Goal: Task Accomplishment & Management: Complete application form

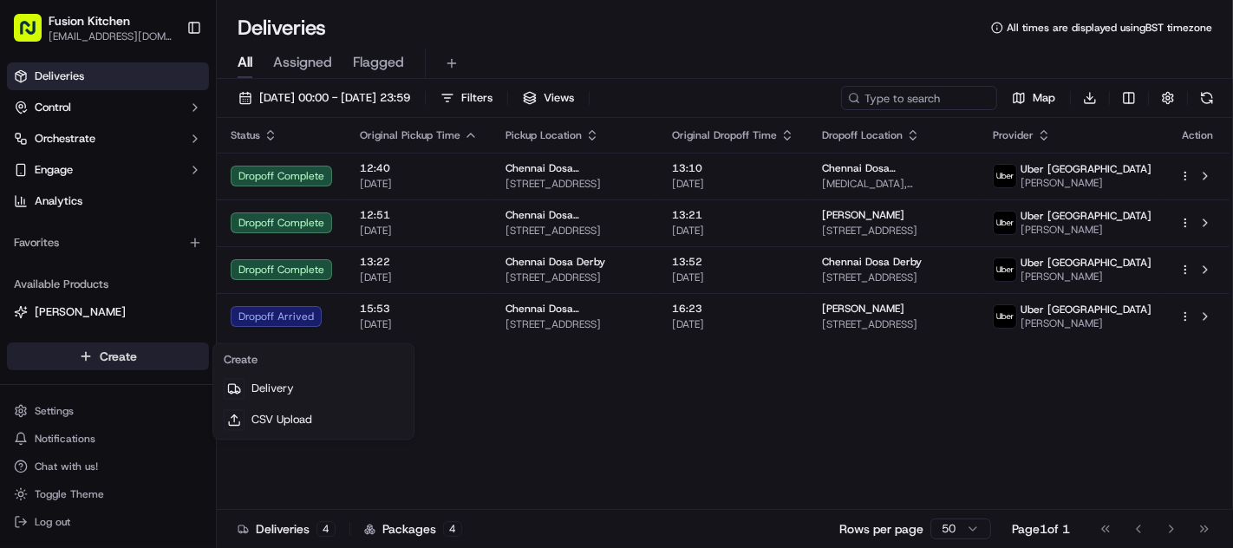
click at [103, 360] on html "Fusion Kitchen [EMAIL_ADDRESS][DOMAIN_NAME] Toggle Sidebar Deliveries Control O…" at bounding box center [616, 274] width 1233 height 548
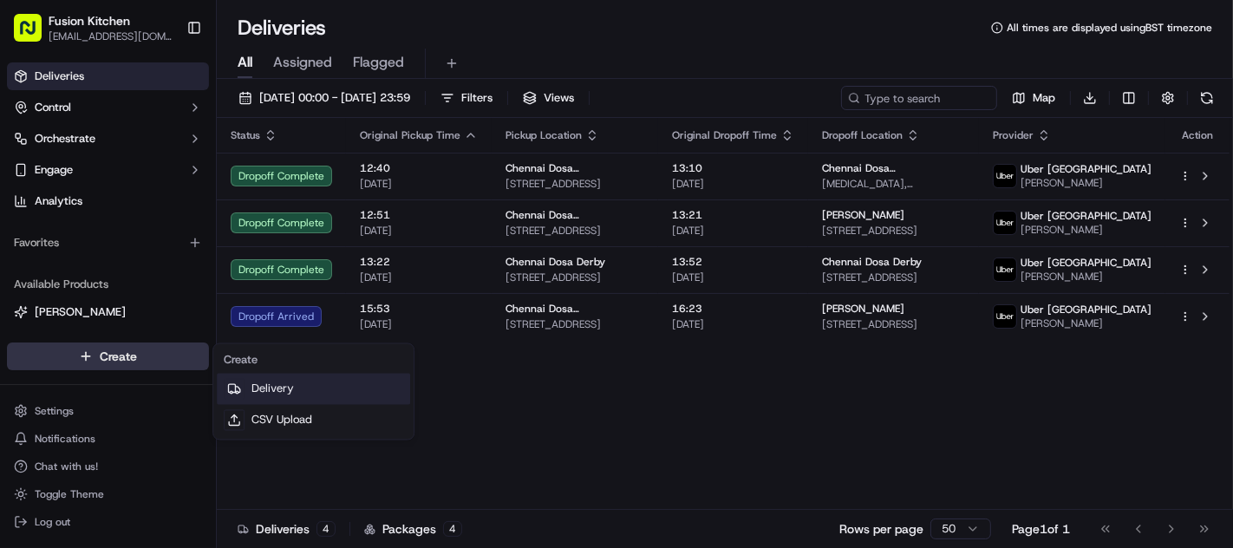
click at [271, 391] on link "Delivery" at bounding box center [313, 389] width 193 height 31
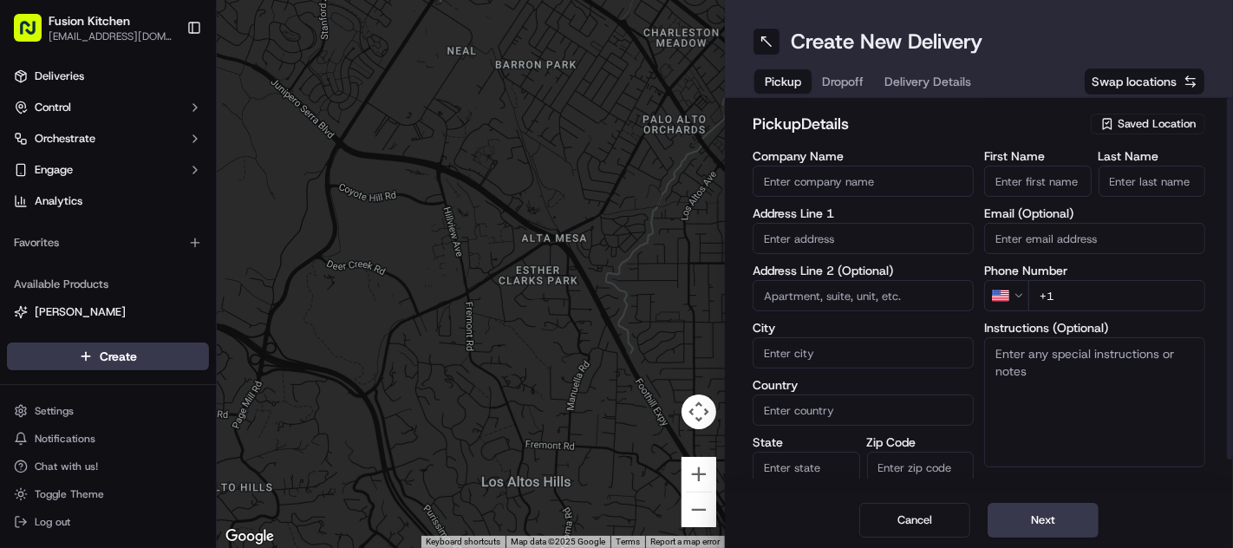
click at [840, 241] on input "text" at bounding box center [863, 238] width 221 height 31
paste input "[STREET_ADDRESS]."
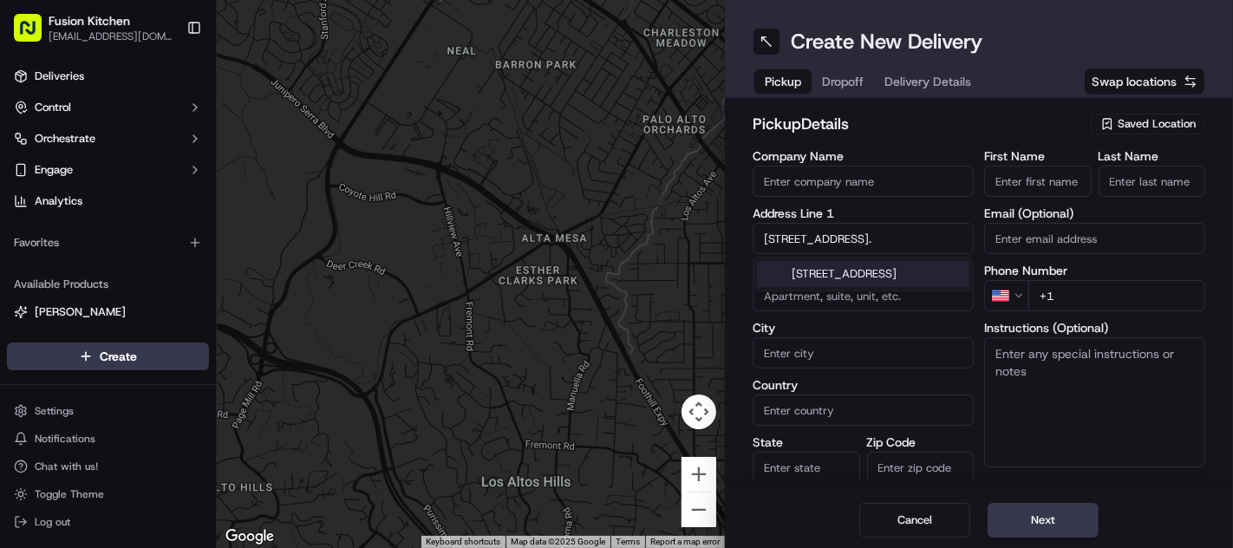
click at [842, 278] on div "[STREET_ADDRESS]" at bounding box center [863, 274] width 213 height 26
type input "[STREET_ADDRESS]"
type input "Oldbury"
type input "[GEOGRAPHIC_DATA]"
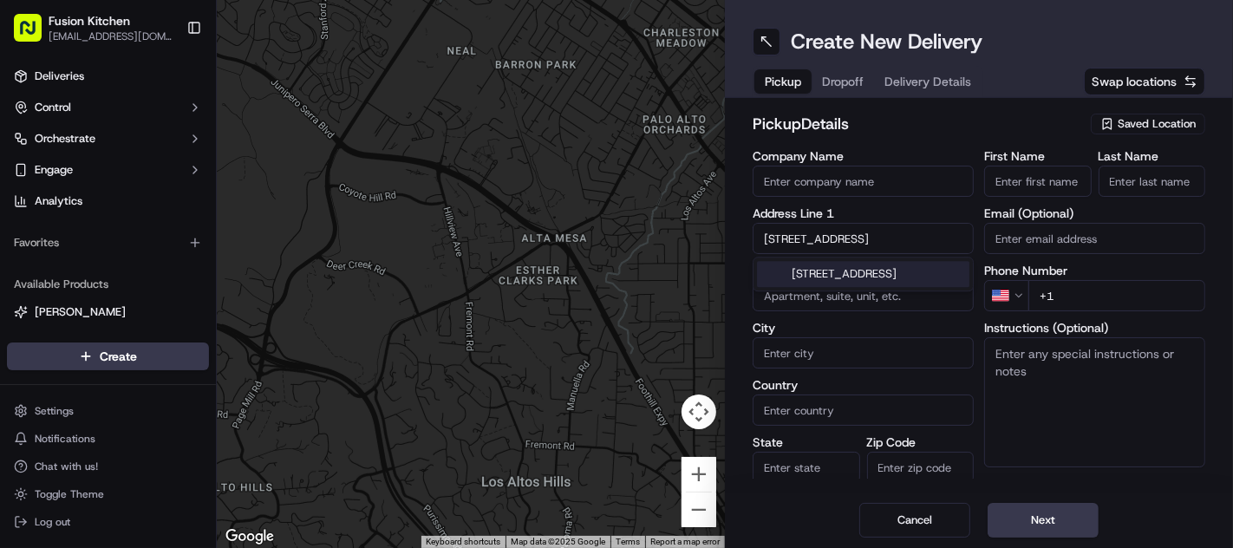
type input "[GEOGRAPHIC_DATA]"
type input "B68 0BZ"
type input "[STREET_ADDRESS]"
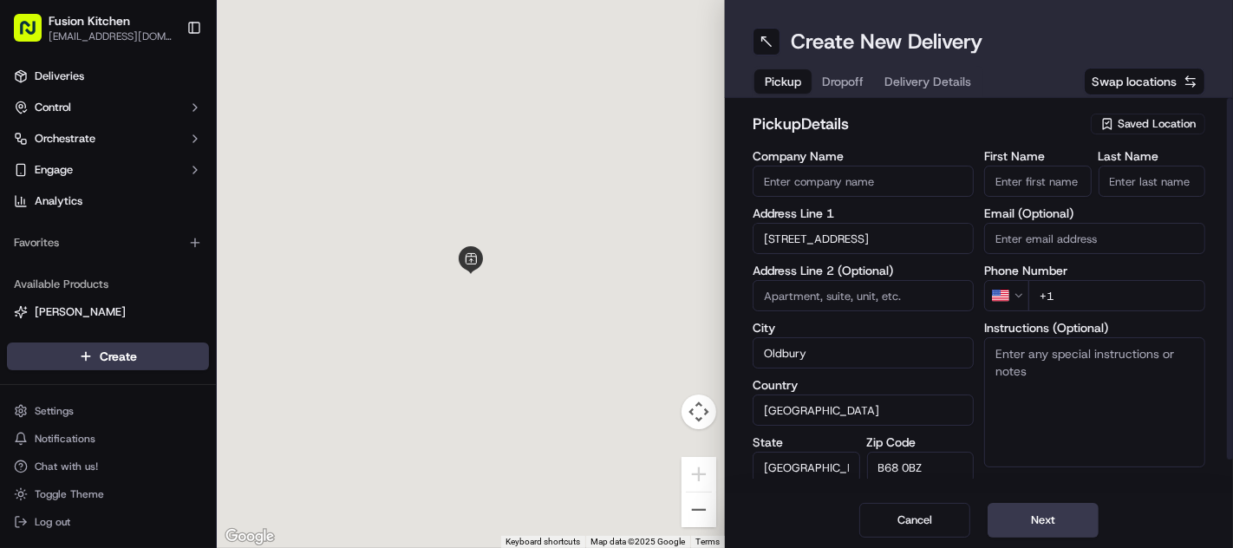
scroll to position [0, 0]
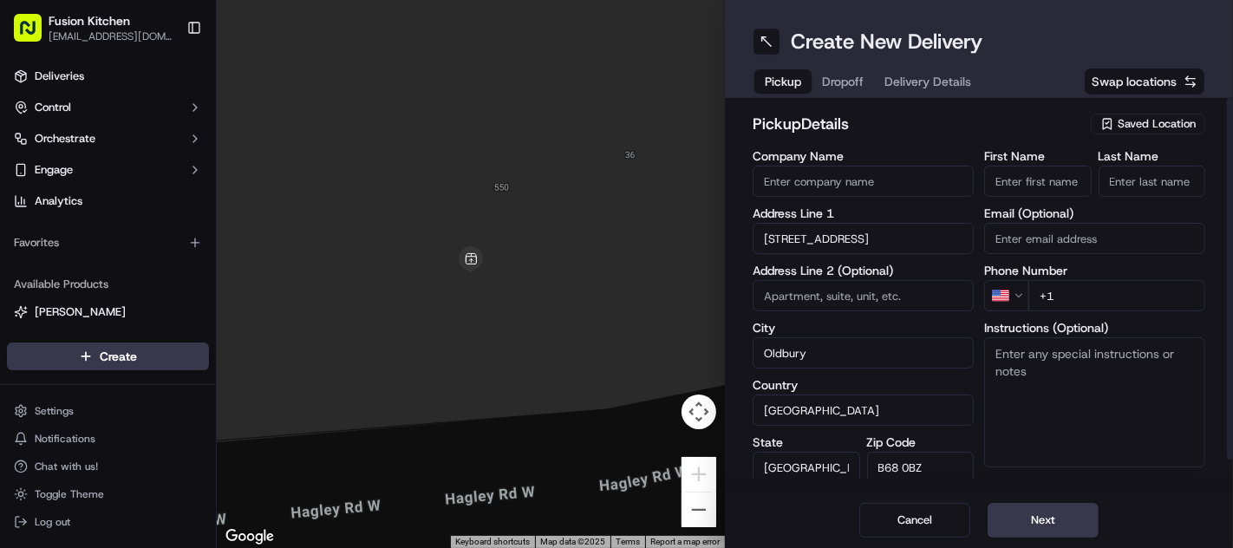
click at [1086, 386] on textarea "Instructions (Optional)" at bounding box center [1094, 402] width 221 height 130
paste textarea "[STREET_ADDRESS]."
type textarea "[STREET_ADDRESS]."
click at [1039, 177] on input "First Name" at bounding box center [1038, 181] width 108 height 31
paste input "Mougamadou [PERSON_NAME]"
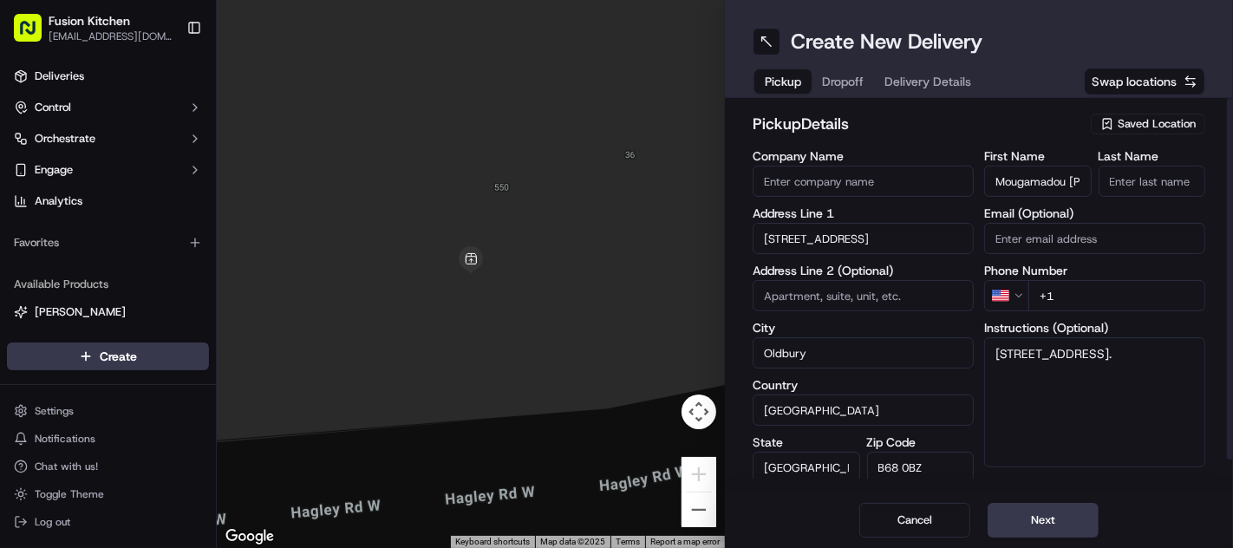
scroll to position [0, 112]
click at [1049, 182] on input "Mougamadou [PERSON_NAME]" at bounding box center [1038, 181] width 108 height 31
type input "[PERSON_NAME]"
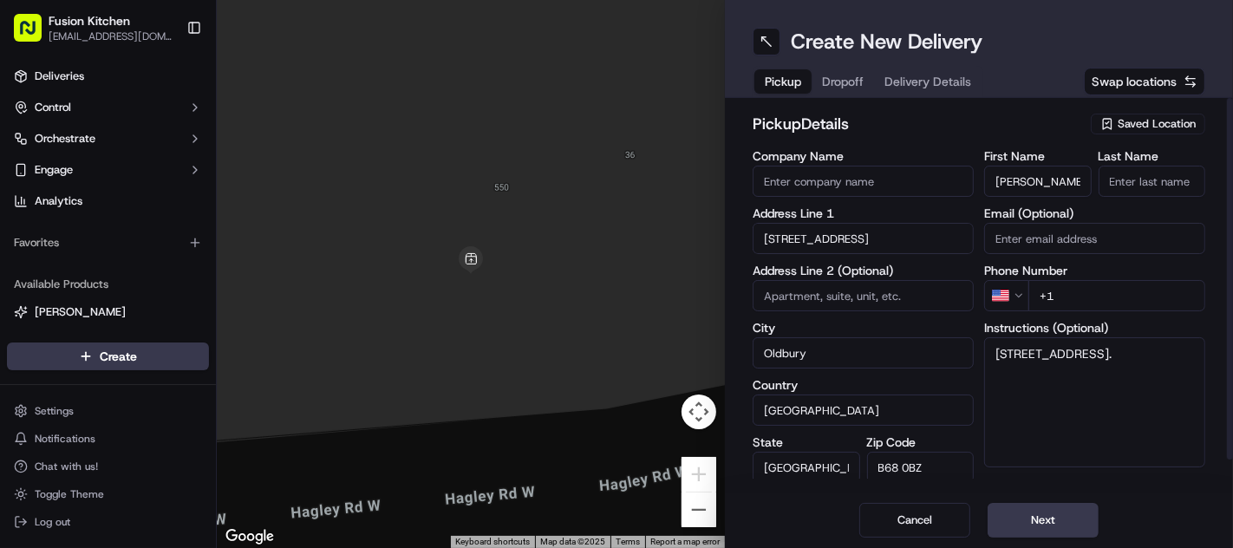
click at [1120, 171] on input "Last Name" at bounding box center [1153, 181] width 108 height 31
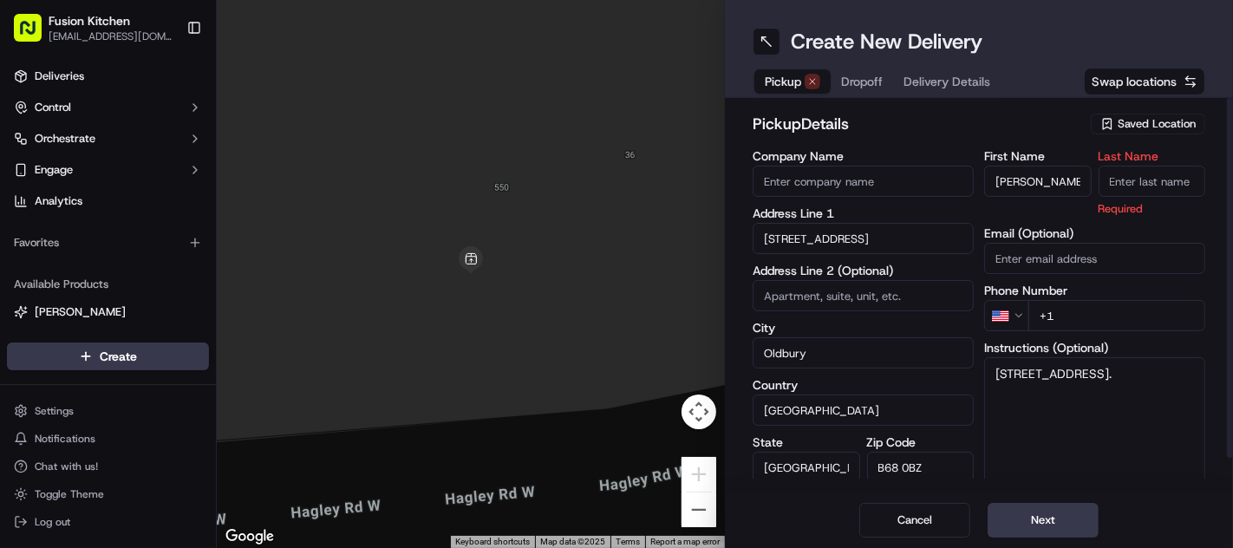
paste input "Nooku"
type input "Nooku"
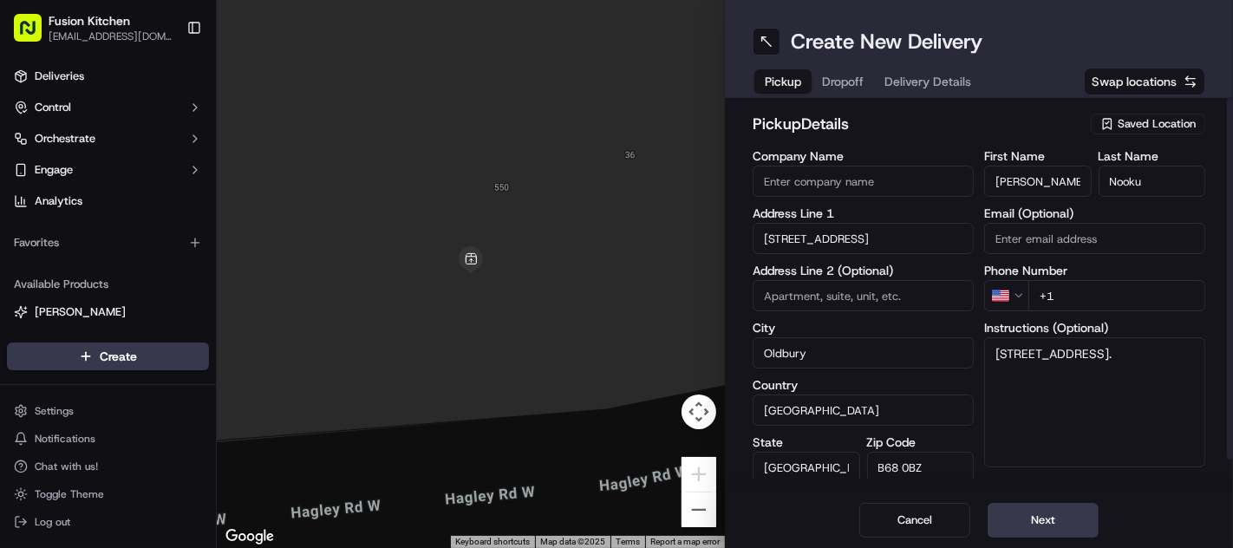
click at [852, 183] on input "Company Name" at bounding box center [863, 181] width 221 height 31
paste input "Grill N Shake - [GEOGRAPHIC_DATA]"
type input "Grill N Shake - [GEOGRAPHIC_DATA]"
click at [1104, 419] on textarea "[STREET_ADDRESS]." at bounding box center [1094, 402] width 221 height 130
click at [1022, 296] on html "Fusion Kitchen [EMAIL_ADDRESS][DOMAIN_NAME] Toggle Sidebar Deliveries Control O…" at bounding box center [616, 274] width 1233 height 548
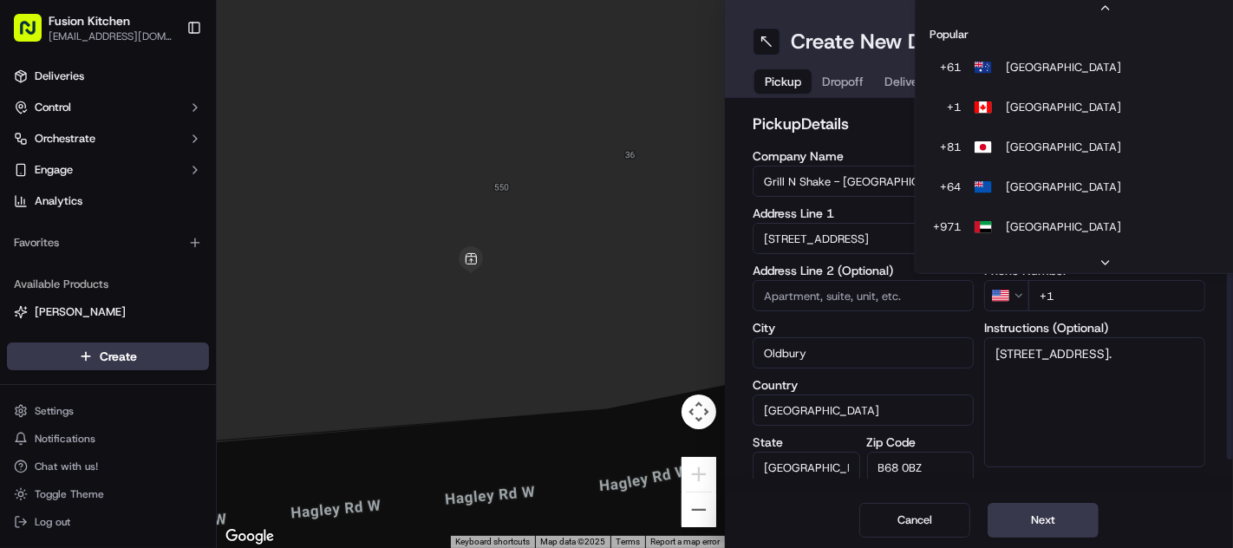
scroll to position [74, 0]
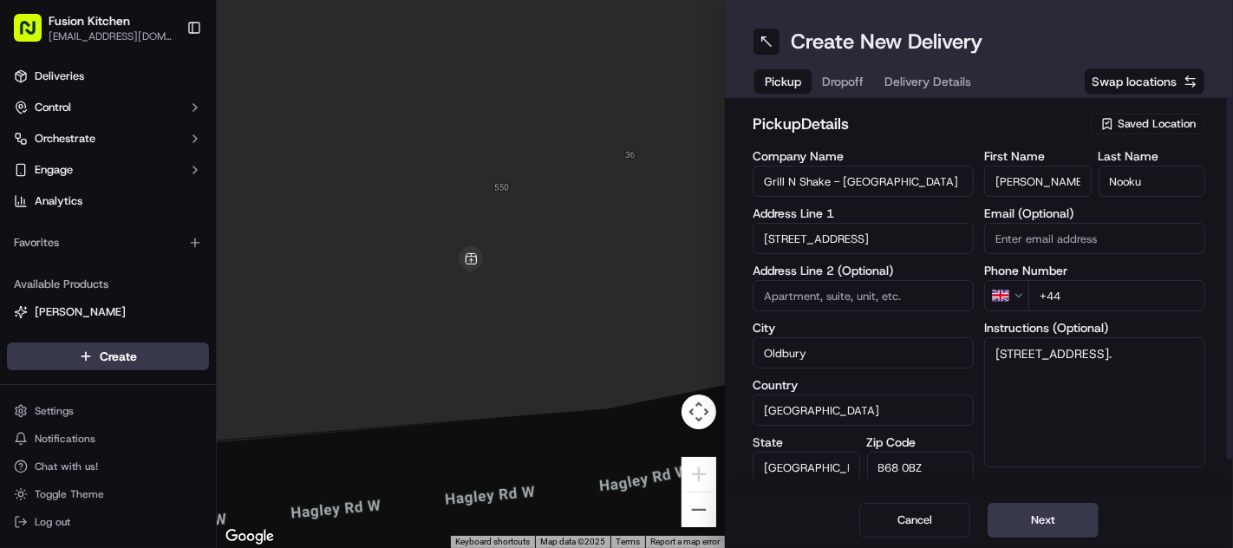
click at [1102, 297] on input "+44" at bounding box center [1117, 295] width 177 height 31
paste input "121 421 3777"
type input "[PHONE_NUMBER]"
click at [1073, 393] on textarea "[STREET_ADDRESS]." at bounding box center [1094, 402] width 221 height 130
paste textarea "1214213777"
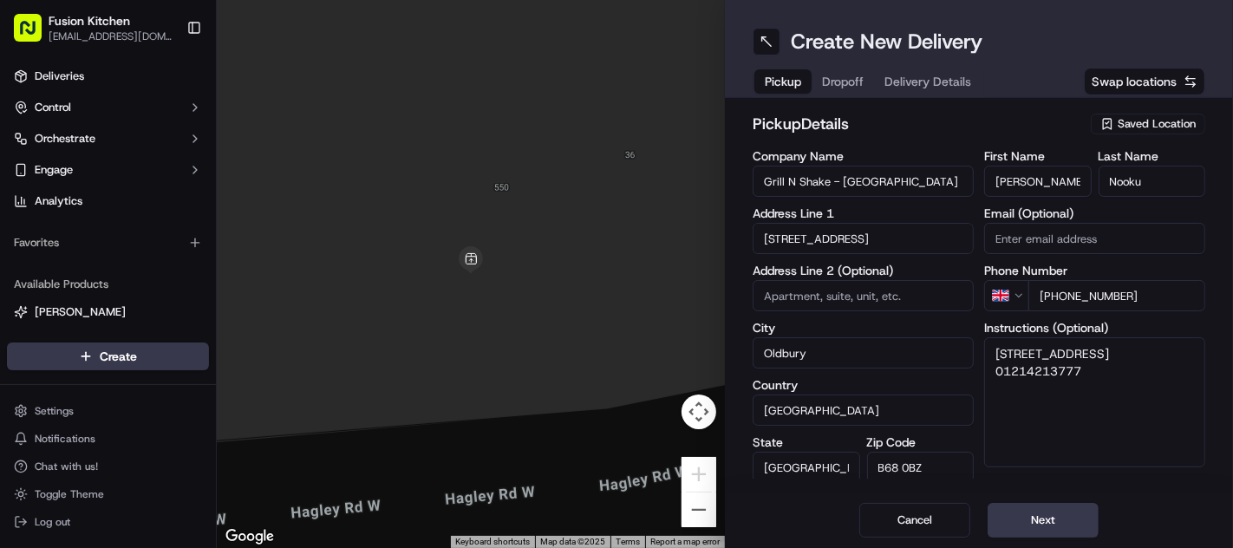
type textarea "[STREET_ADDRESS] 01214213777"
click at [1026, 525] on button "Next" at bounding box center [1043, 520] width 111 height 35
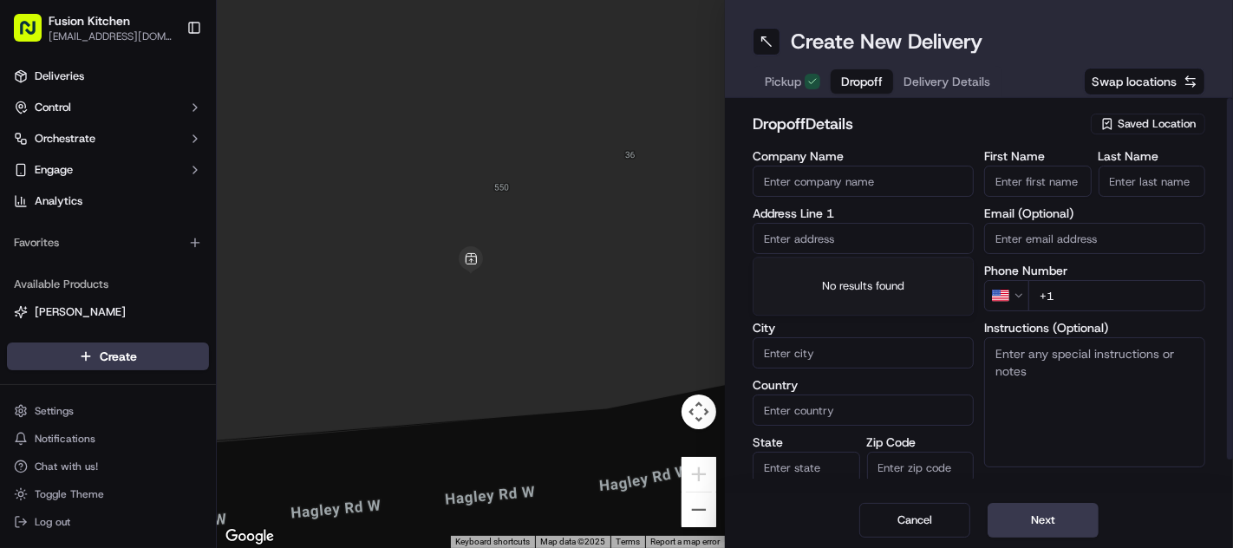
click at [806, 233] on input "text" at bounding box center [863, 238] width 221 height 31
paste input "[STREET_ADDRESS]"
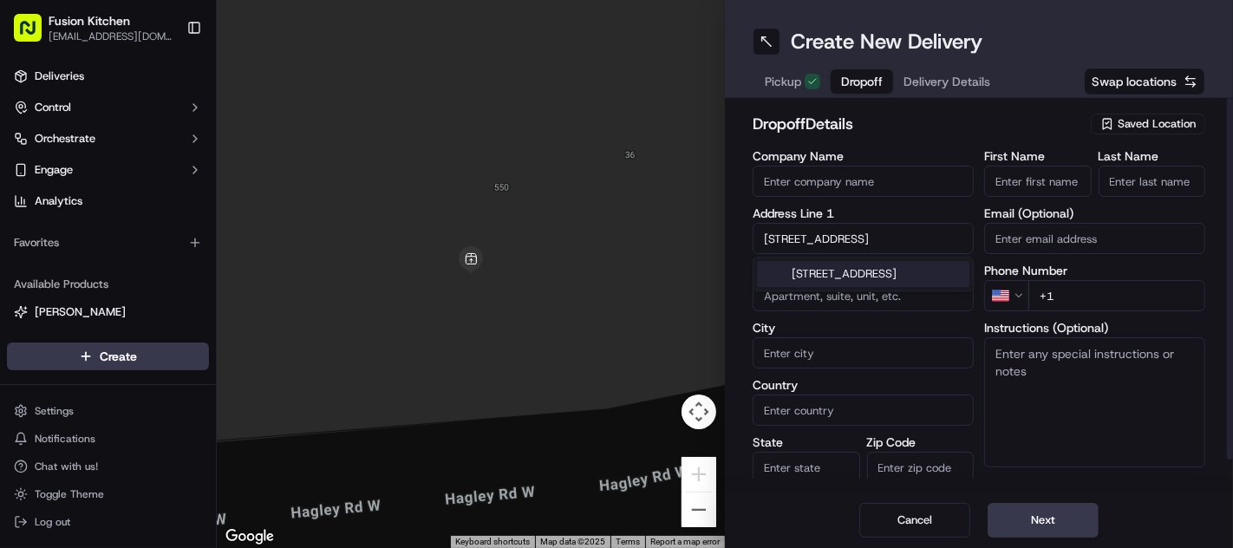
click at [826, 273] on div "[STREET_ADDRESS]" at bounding box center [863, 274] width 213 height 26
type input "[STREET_ADDRESS]"
type input "Halesowen"
type input "[GEOGRAPHIC_DATA]"
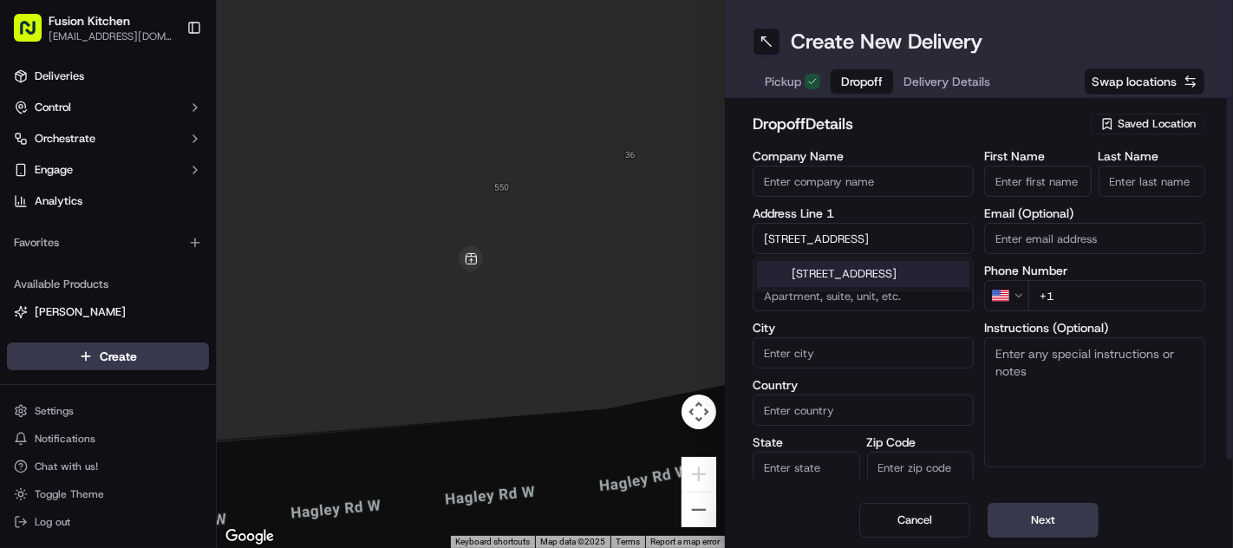
type input "B63 3PX"
type input "[STREET_ADDRESS]"
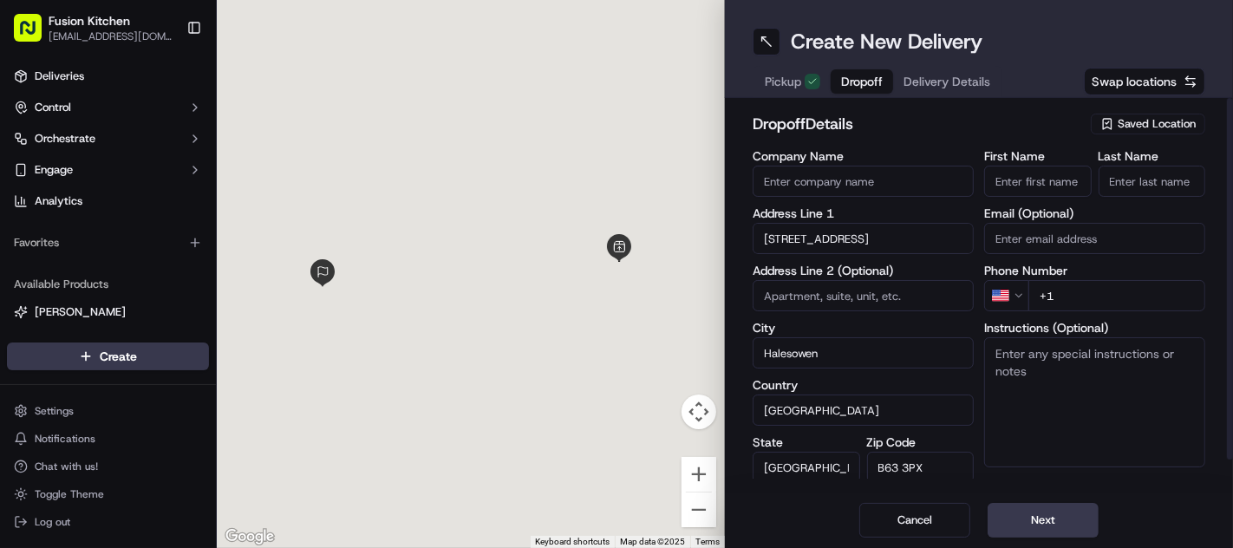
scroll to position [0, 0]
click at [1097, 390] on textarea "Instructions (Optional)" at bounding box center [1094, 402] width 221 height 130
paste textarea "[STREET_ADDRESS]"
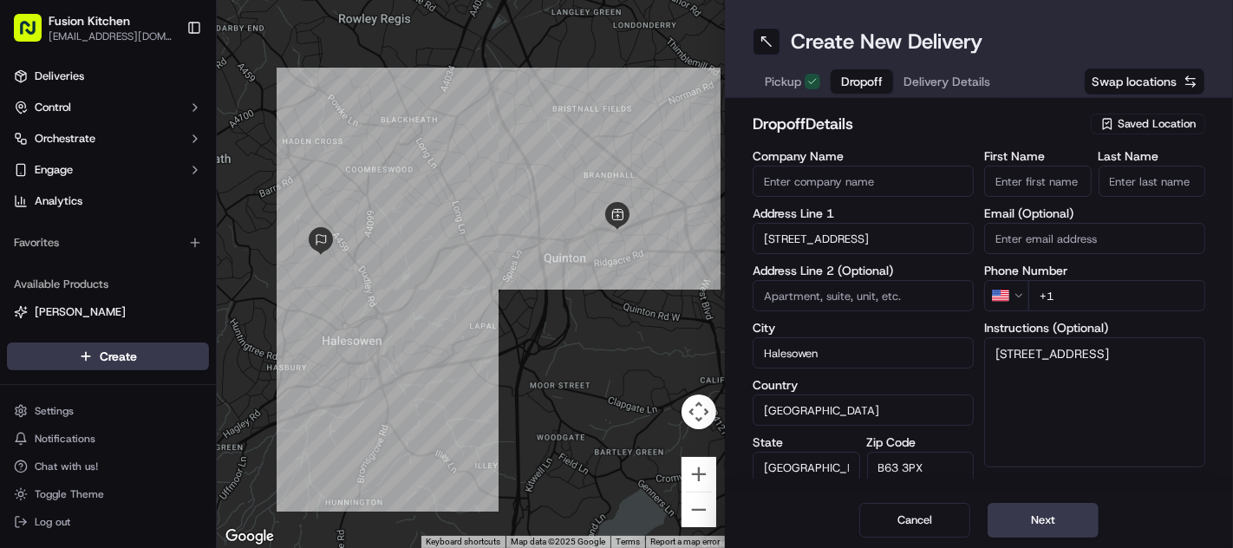
type textarea "[STREET_ADDRESS]"
click at [862, 175] on input "Company Name" at bounding box center [863, 181] width 221 height 31
paste input "[PERSON_NAME] |"
type input "[PERSON_NAME] |"
click at [1019, 184] on input "First Name" at bounding box center [1038, 181] width 108 height 31
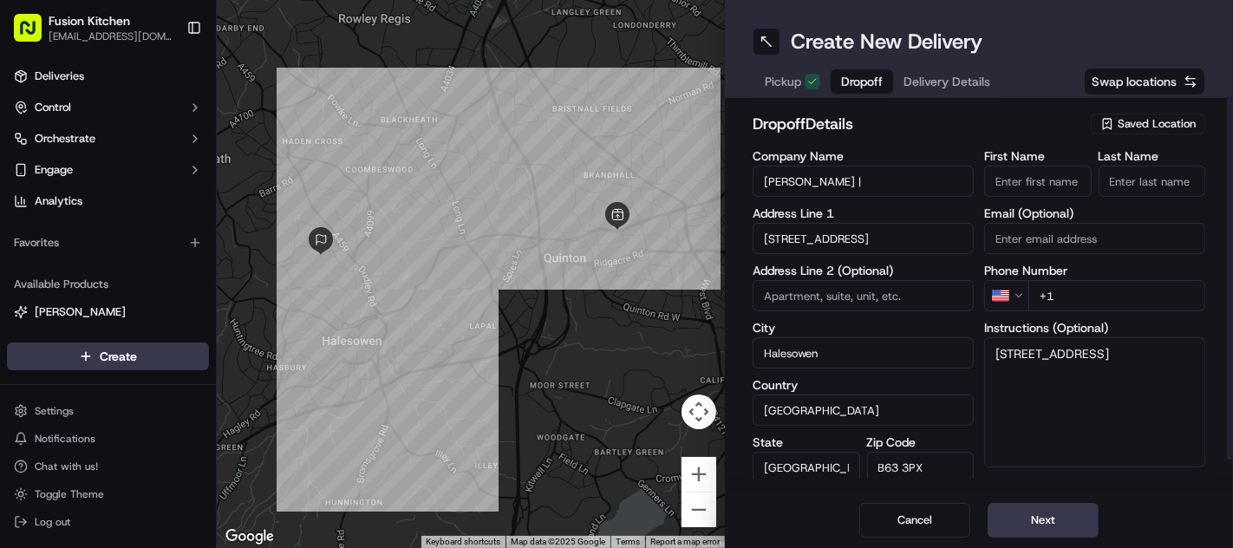
paste input "[PERSON_NAME] |"
click at [1060, 178] on input "[PERSON_NAME] |" at bounding box center [1038, 181] width 108 height 31
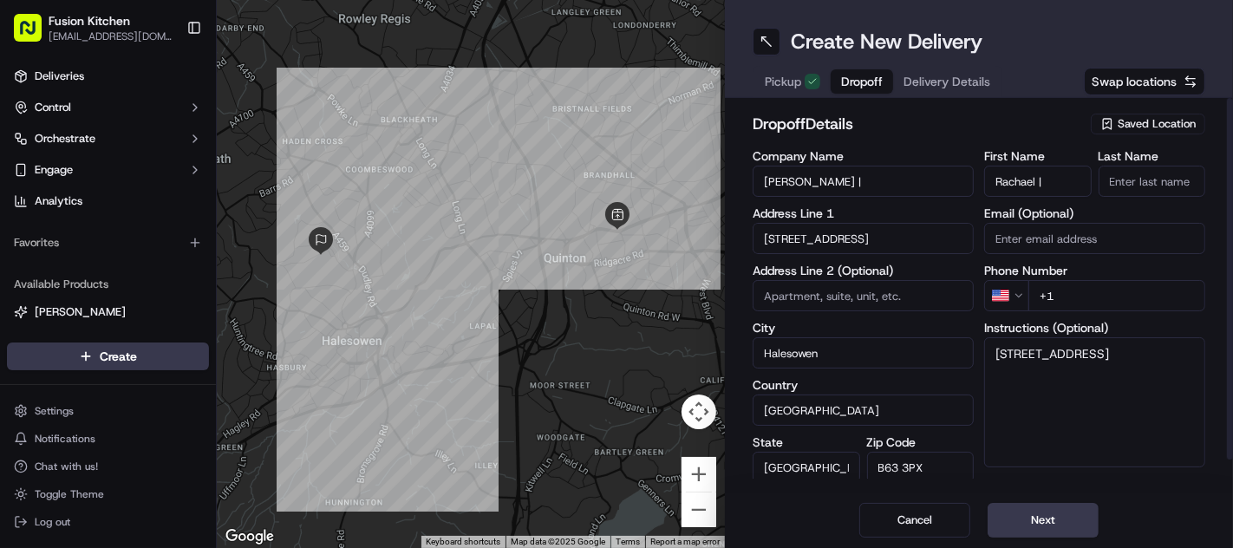
click at [1051, 187] on input "Rachael |" at bounding box center [1038, 181] width 108 height 31
type input "Rachael"
click at [1112, 182] on input "Last Name" at bounding box center [1153, 181] width 108 height 31
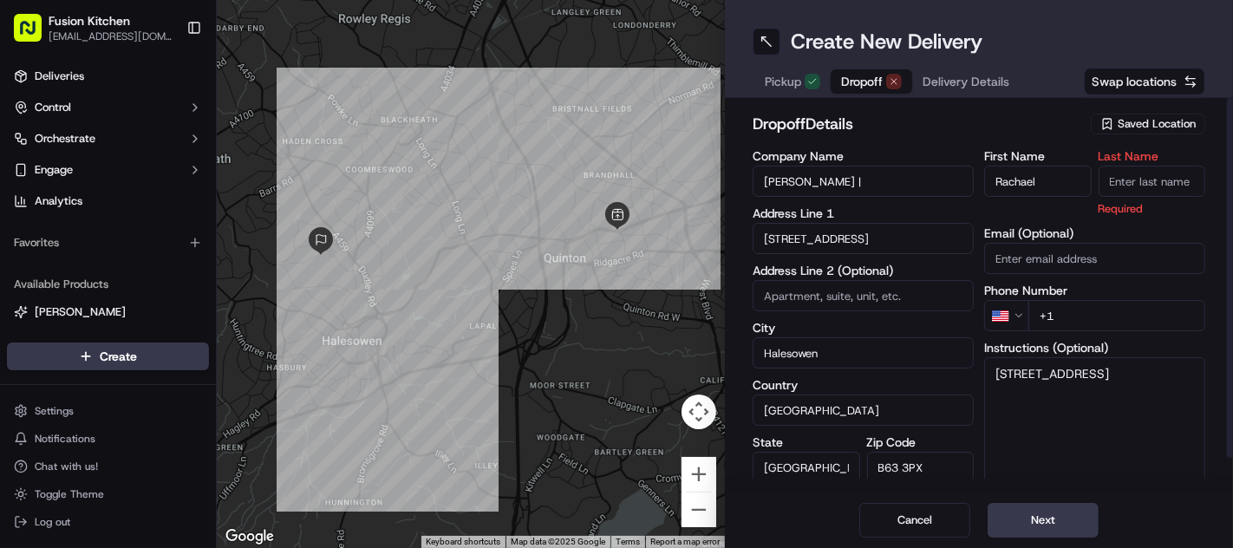
paste input "[PERSON_NAME]"
type input "[PERSON_NAME]"
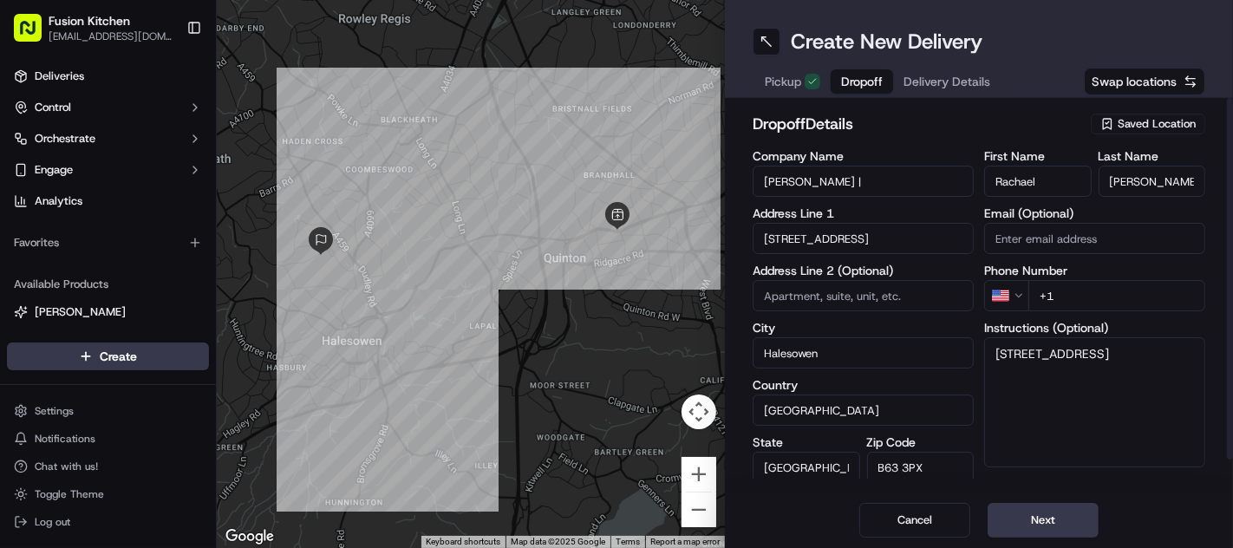
click at [996, 295] on html "Fusion Kitchen [EMAIL_ADDRESS][DOMAIN_NAME] Toggle Sidebar Deliveries Control O…" at bounding box center [616, 274] width 1233 height 548
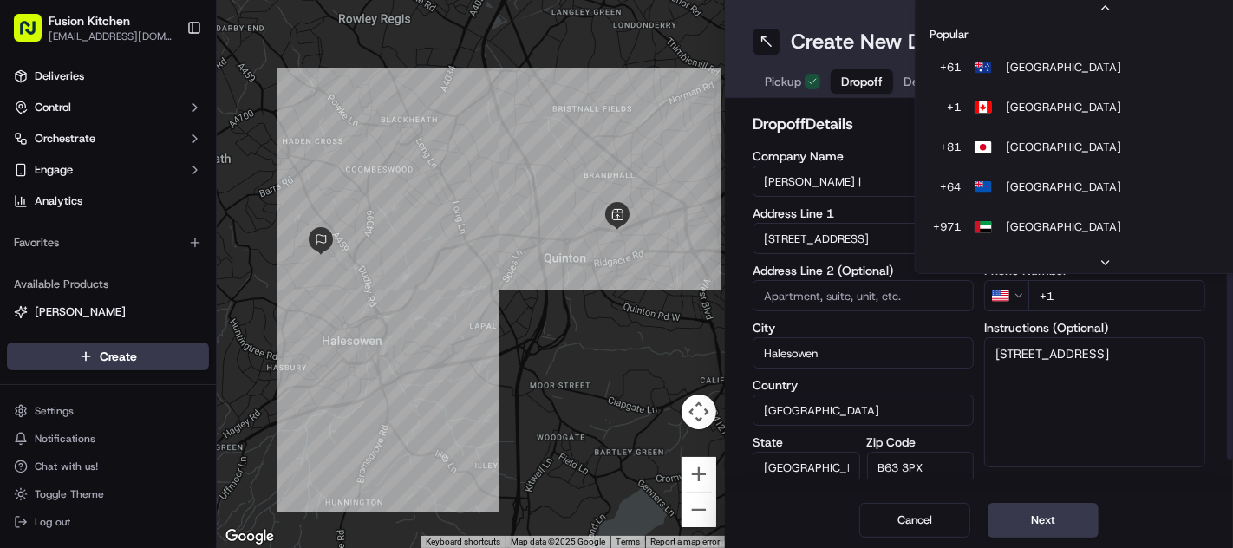
scroll to position [74, 0]
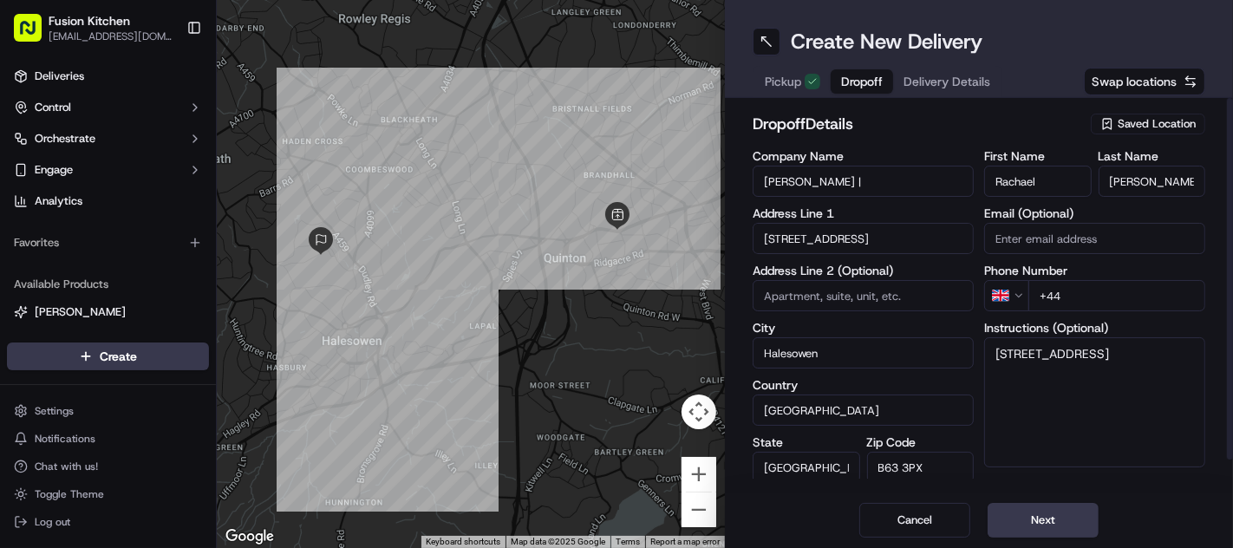
click at [1080, 300] on input "+44" at bounding box center [1117, 295] width 177 height 31
paste input "7936 405307"
type input "[PHONE_NUMBER]"
click at [1144, 372] on textarea "[STREET_ADDRESS]" at bounding box center [1094, 402] width 221 height 130
paste textarea "7936405307"
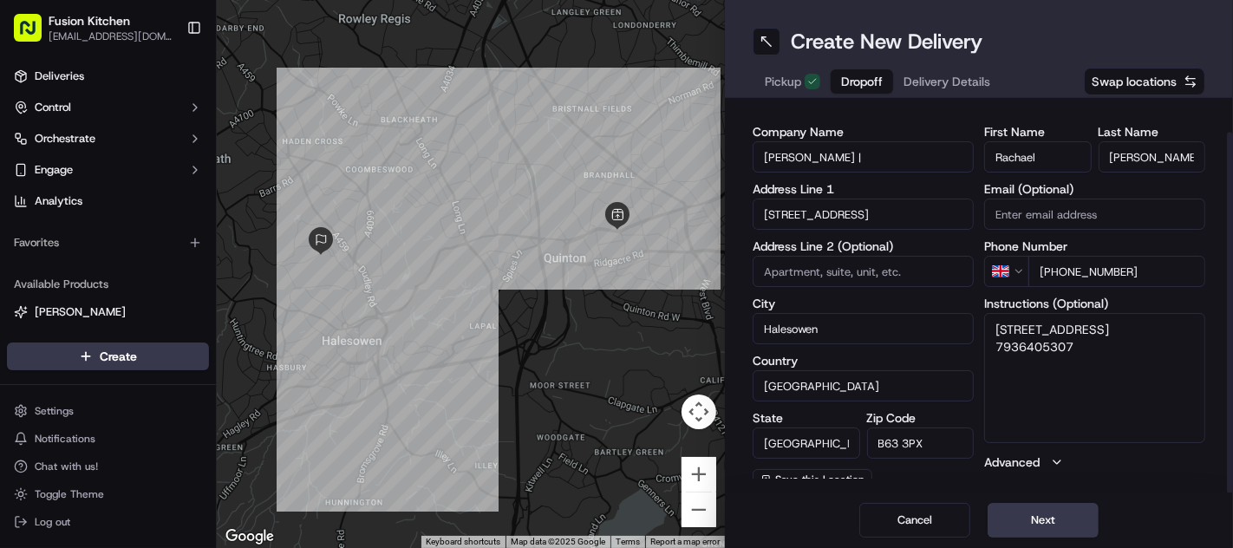
scroll to position [35, 0]
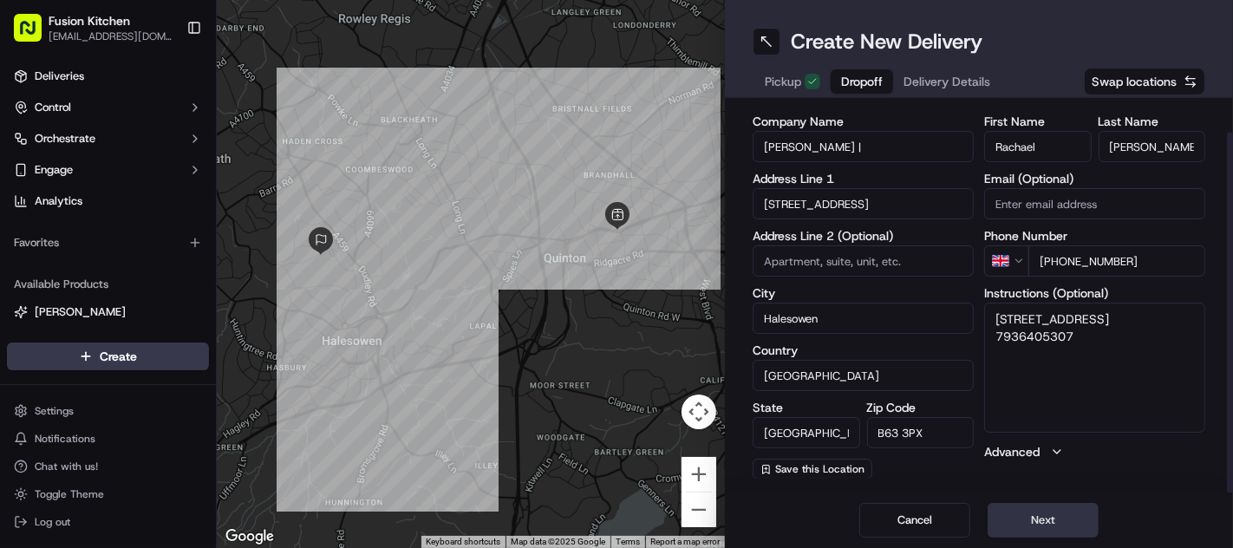
type textarea "[STREET_ADDRESS] 7936405307"
click at [1050, 521] on button "Next" at bounding box center [1043, 520] width 111 height 35
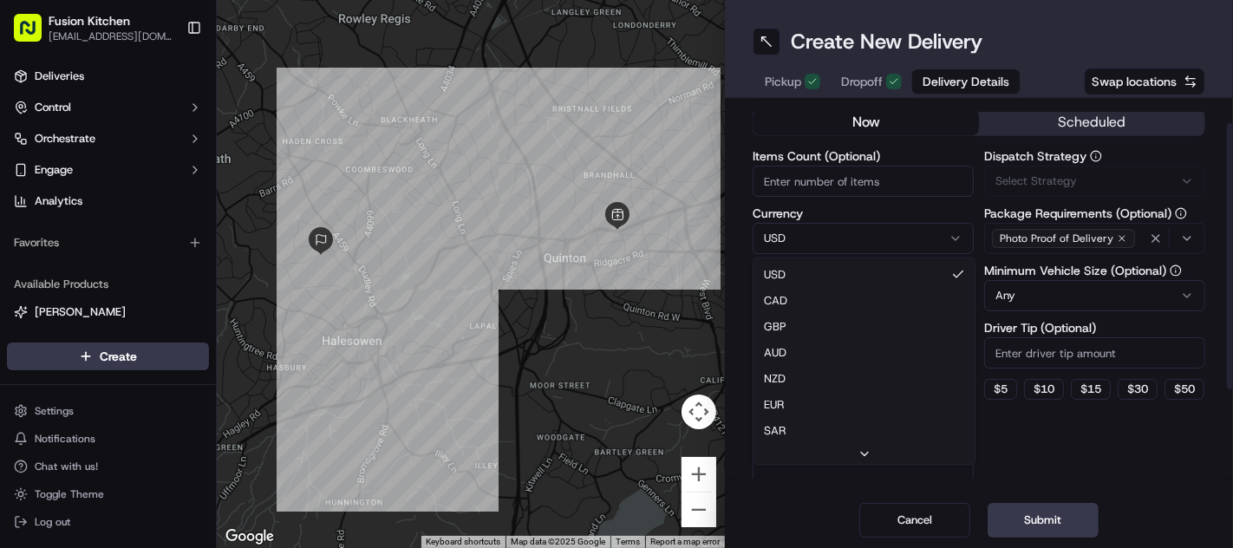
click at [785, 232] on html "Fusion Kitchen [EMAIL_ADDRESS][DOMAIN_NAME] Toggle Sidebar Deliveries Control O…" at bounding box center [616, 274] width 1233 height 548
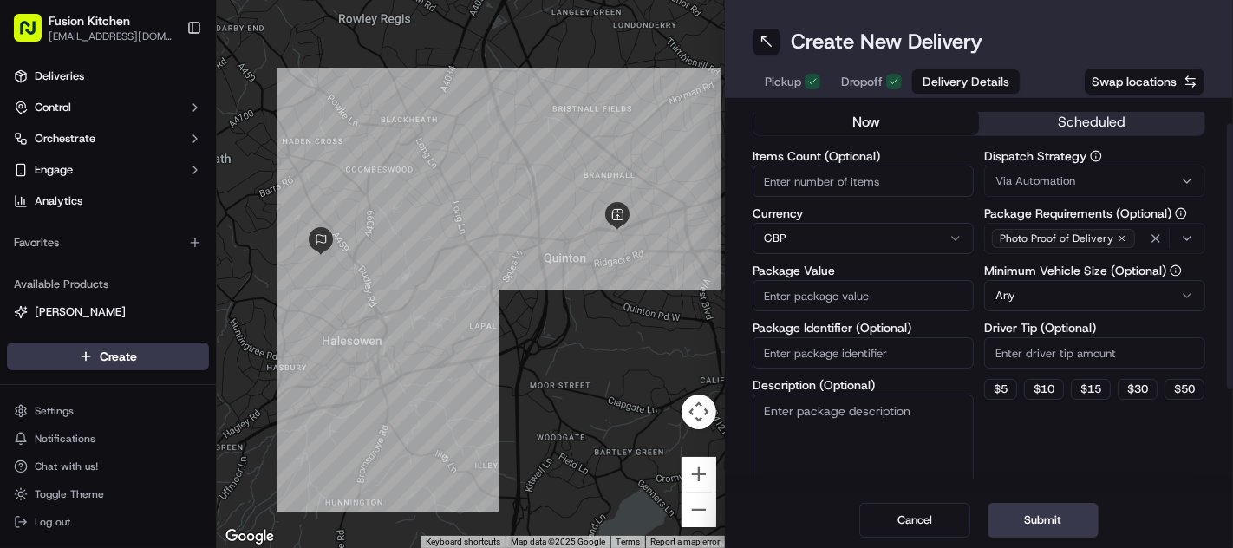
click at [793, 289] on input "Package Value" at bounding box center [863, 295] width 221 height 31
paste input "20.26"
type input "20.26"
click at [1045, 521] on button "Submit" at bounding box center [1043, 520] width 111 height 35
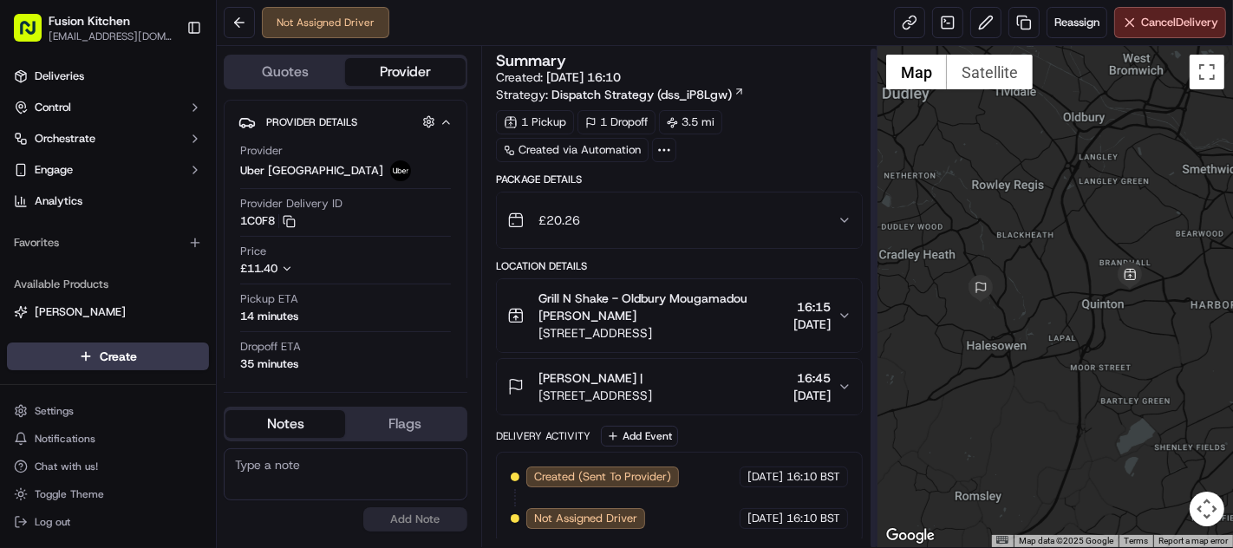
click at [611, 387] on span "[STREET_ADDRESS]" at bounding box center [596, 395] width 114 height 17
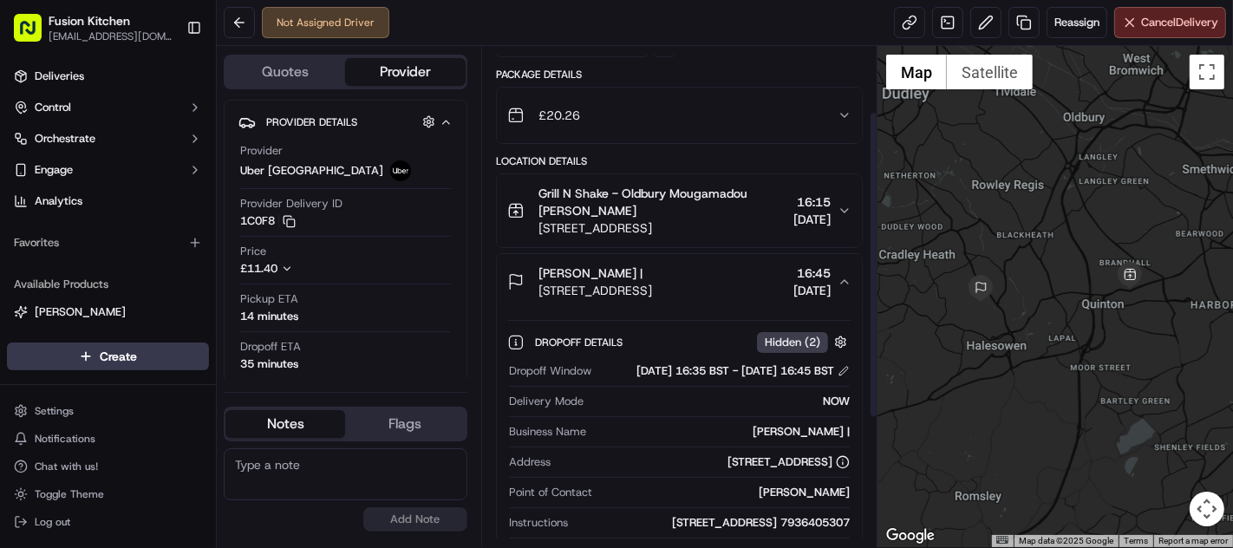
scroll to position [29, 0]
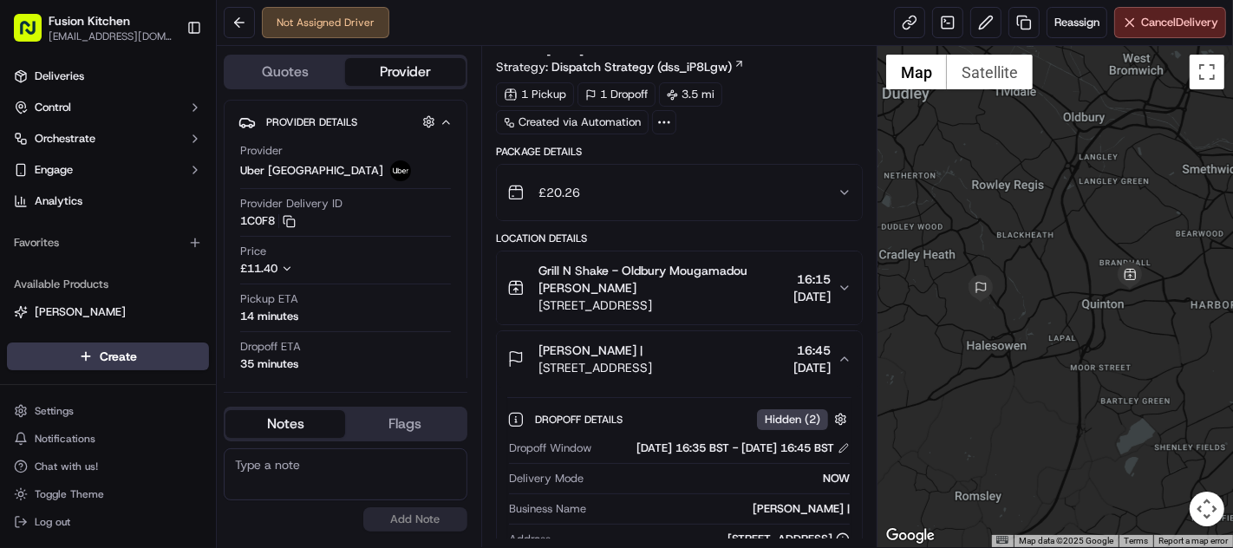
click at [616, 345] on span "[PERSON_NAME] |" at bounding box center [591, 350] width 104 height 17
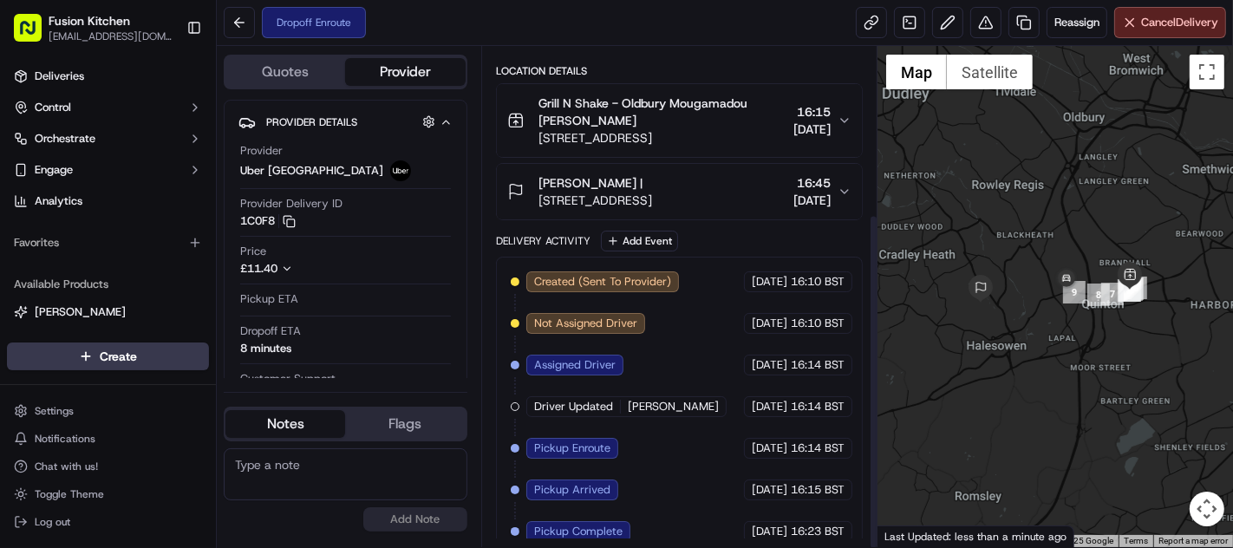
scroll to position [249, 0]
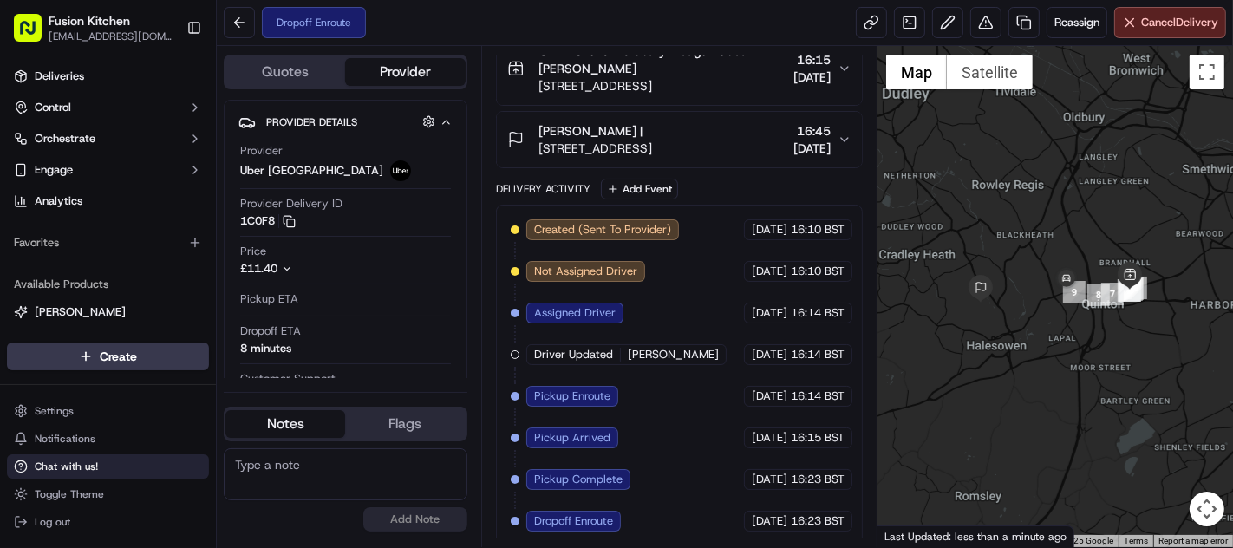
click at [74, 467] on span "Chat with us!" at bounding box center [66, 467] width 63 height 14
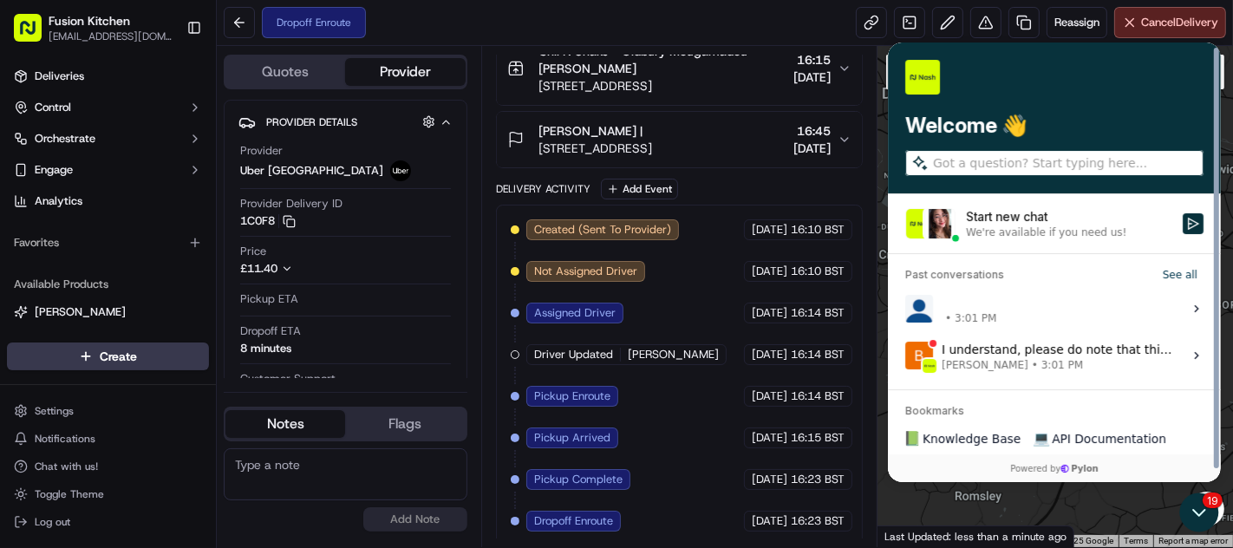
scroll to position [10, 0]
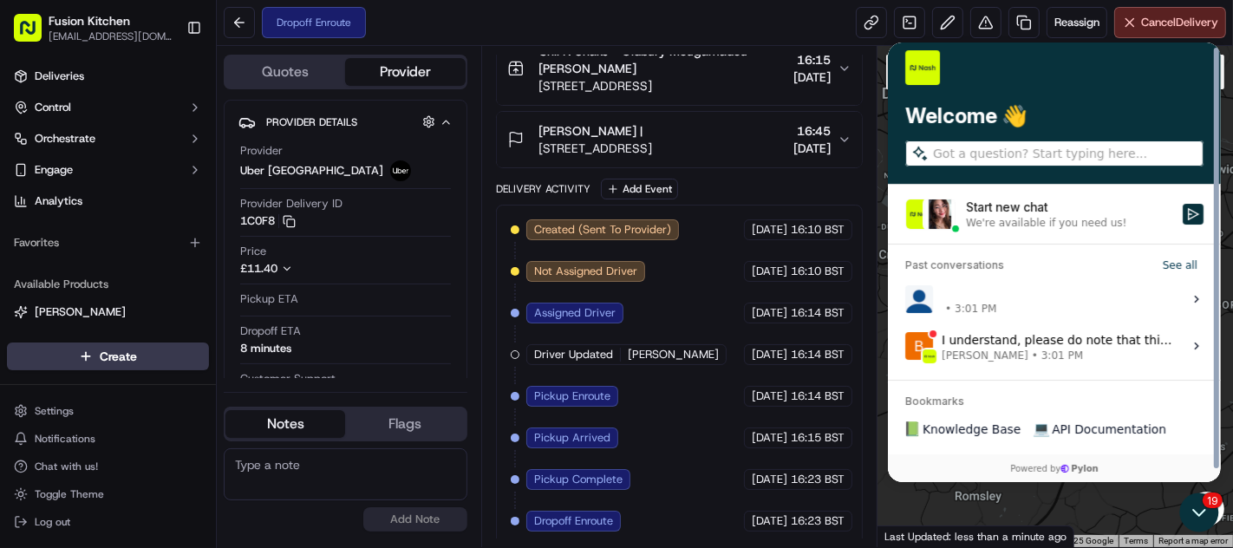
click at [1085, 301] on label "• 3:01 PM View issue" at bounding box center [1054, 299] width 312 height 47
click at [905, 300] on button "View issue" at bounding box center [904, 299] width 1 height 1
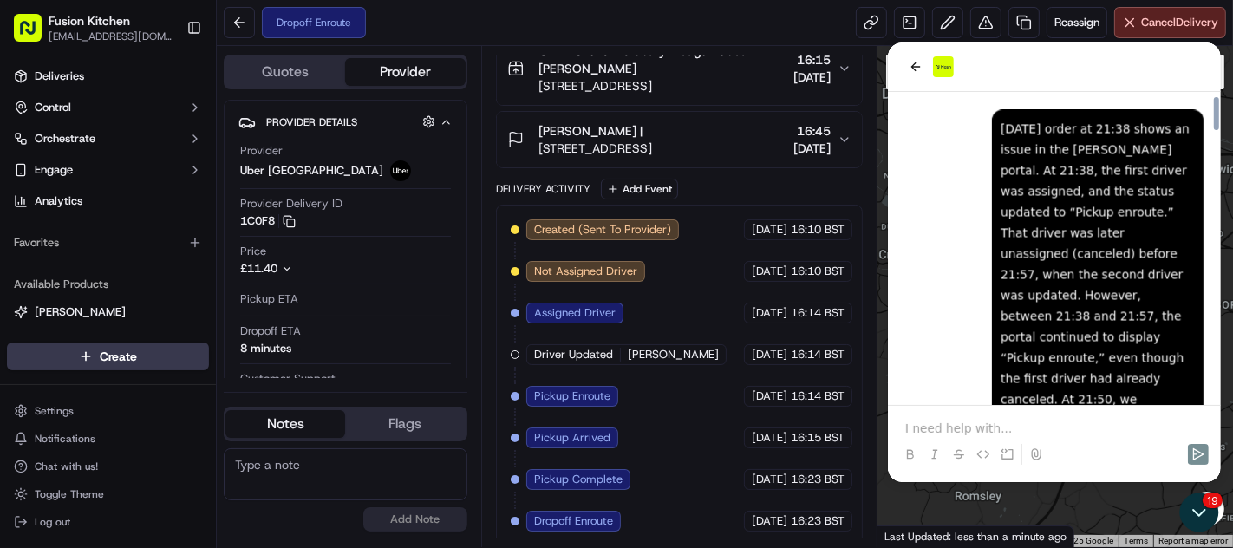
scroll to position [2970, 0]
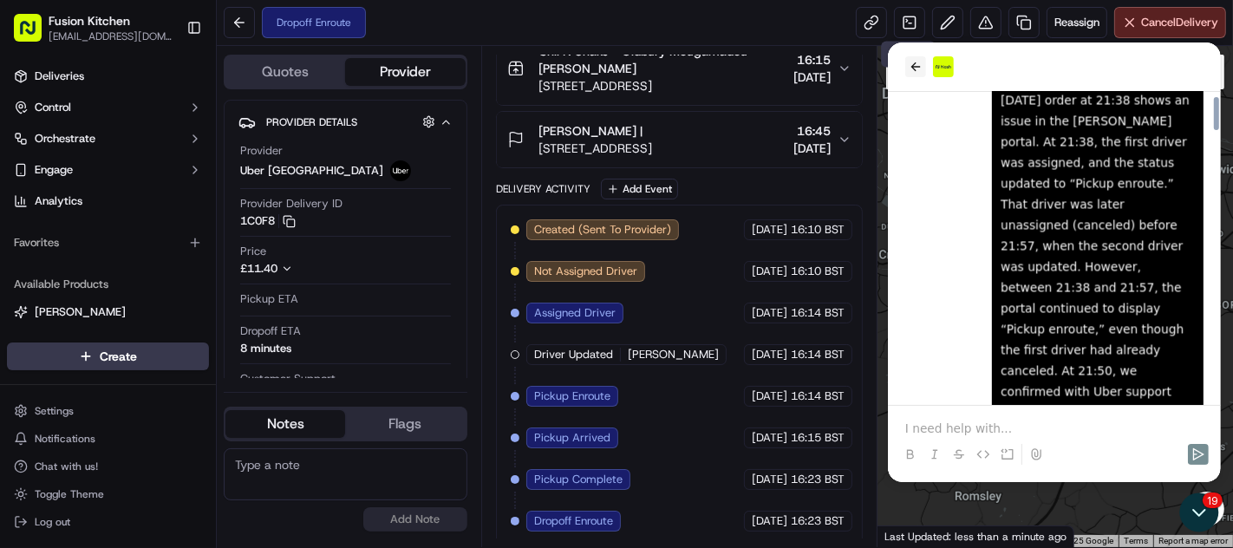
click at [910, 73] on icon "back" at bounding box center [915, 67] width 14 height 14
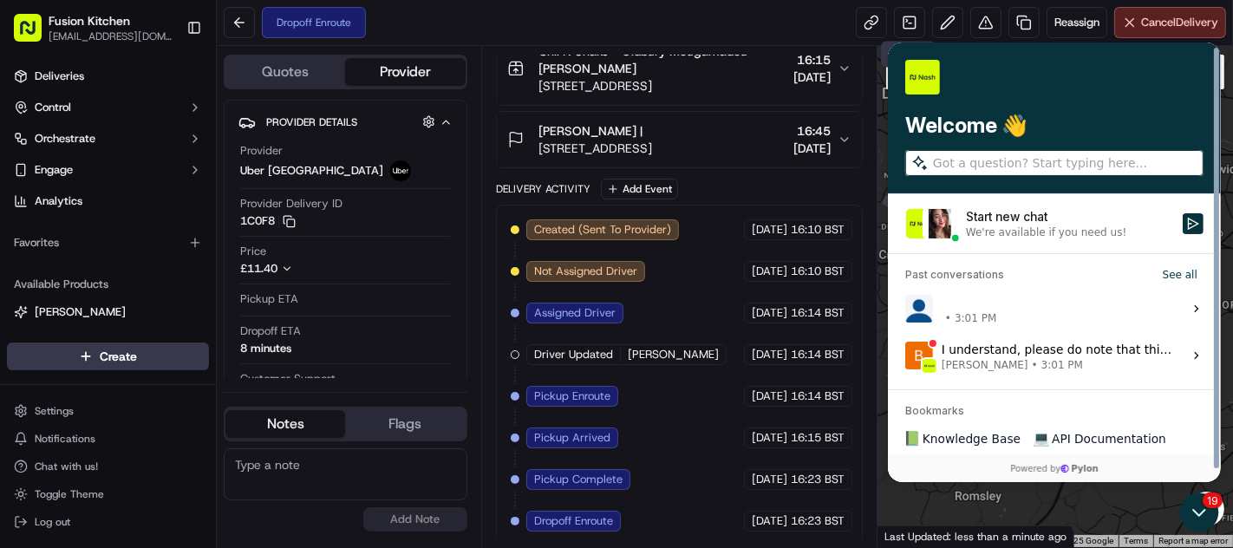
click at [1046, 349] on div "I understand, please do note that this error is not from within the system of […" at bounding box center [1056, 355] width 231 height 33
click at [905, 356] on button "View issue" at bounding box center [904, 356] width 1 height 1
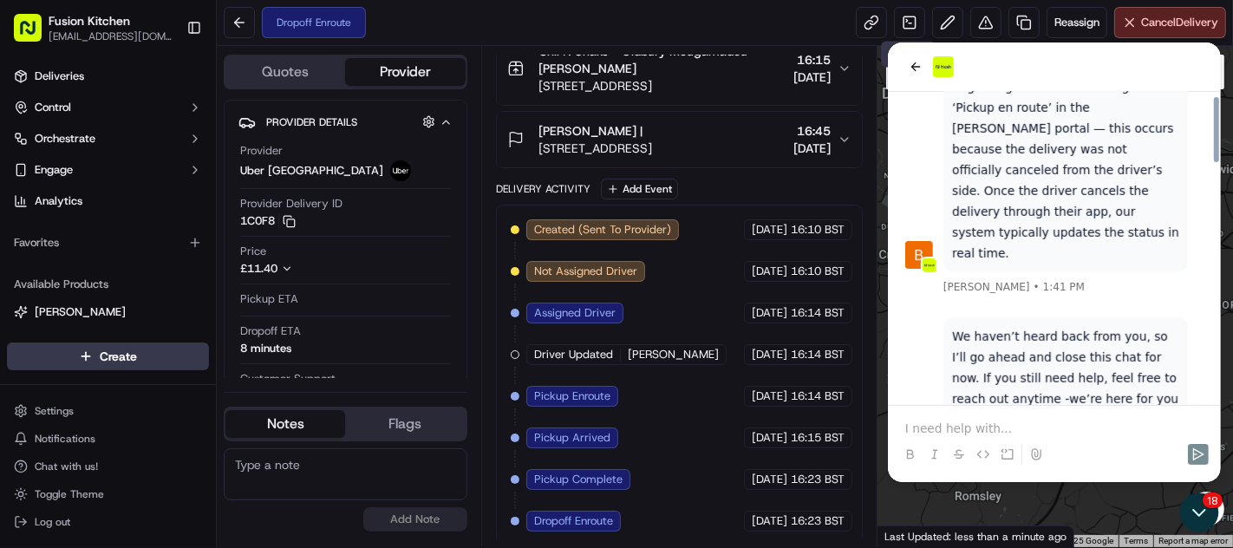
scroll to position [1136, 0]
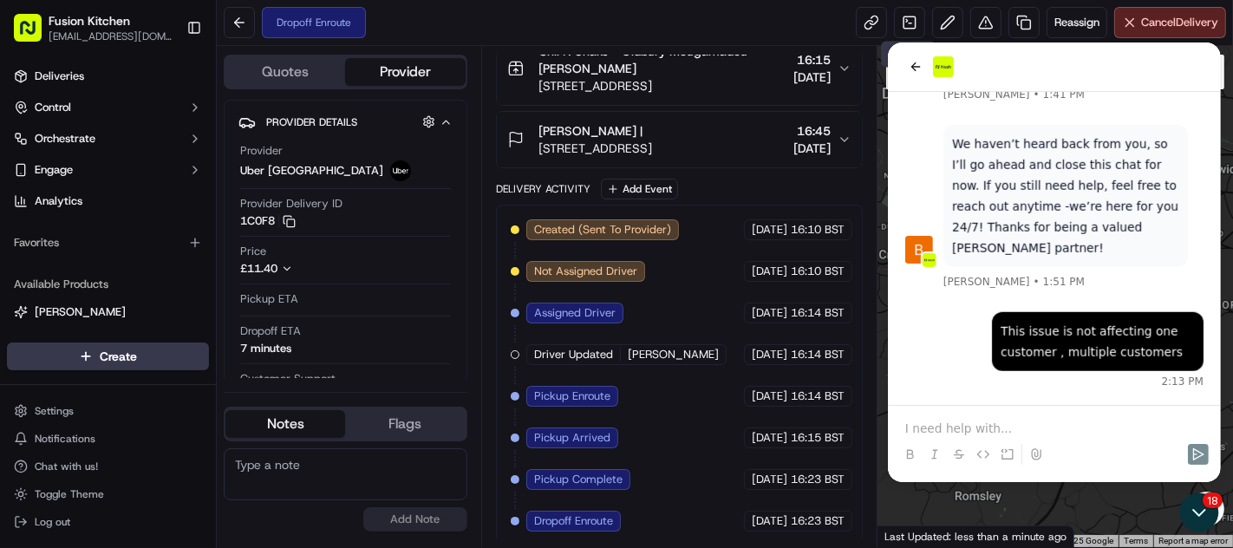
click at [947, 431] on p at bounding box center [1054, 428] width 298 height 17
